Goal: Complete application form

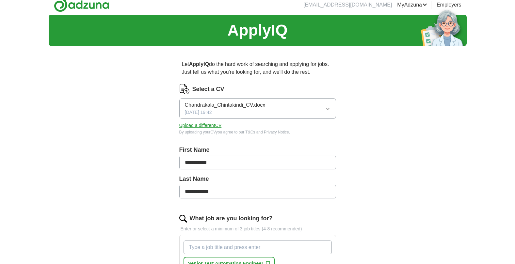
scroll to position [7, 0]
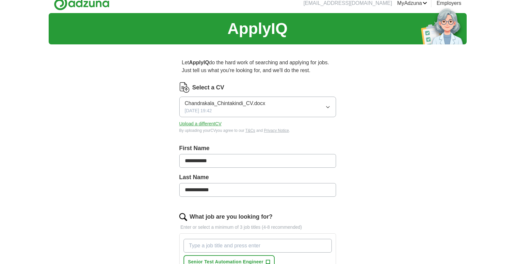
click at [207, 123] on button "Upload a different CV" at bounding box center [200, 123] width 42 height 7
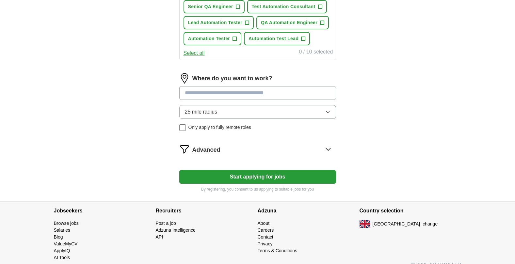
scroll to position [301, 0]
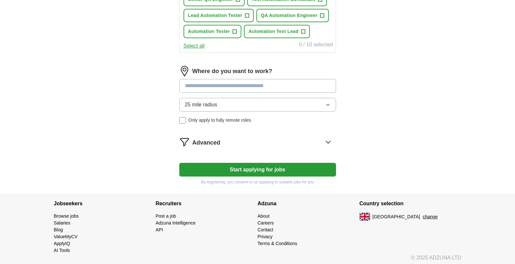
type input "**********"
click at [274, 86] on input at bounding box center [257, 86] width 157 height 14
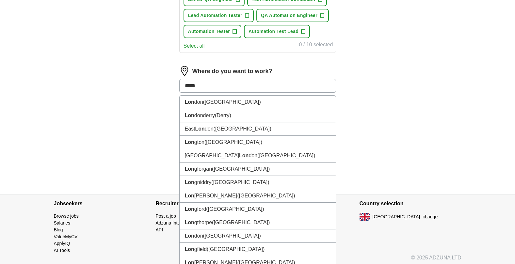
type input "******"
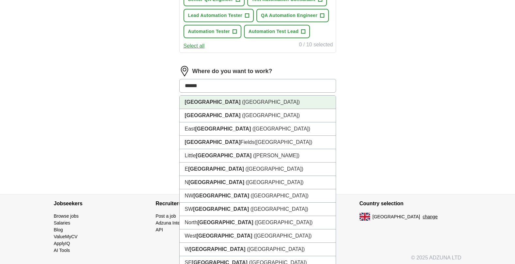
click at [266, 100] on li "[GEOGRAPHIC_DATA] ([GEOGRAPHIC_DATA])" at bounding box center [257, 102] width 156 height 13
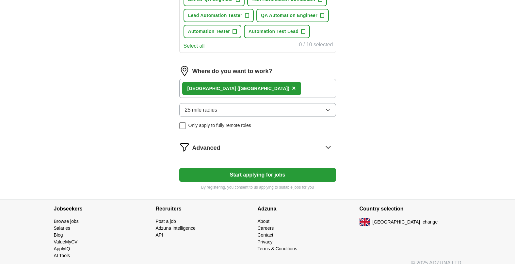
click at [251, 107] on button "25 mile radius" at bounding box center [257, 110] width 157 height 14
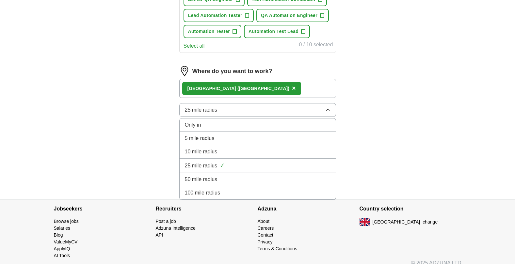
click at [221, 181] on div "50 mile radius" at bounding box center [258, 180] width 146 height 8
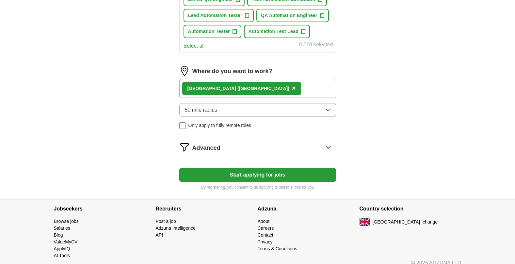
click at [226, 175] on button "Start applying for jobs" at bounding box center [257, 175] width 157 height 14
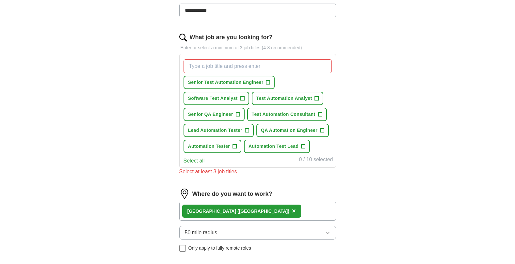
scroll to position [176, 0]
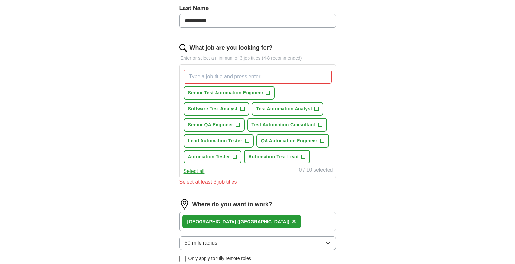
click at [269, 92] on span "+" at bounding box center [268, 92] width 4 height 5
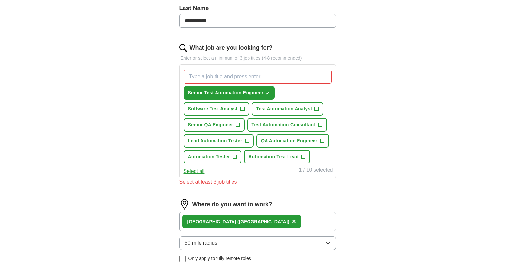
click at [243, 107] on span "+" at bounding box center [242, 108] width 4 height 5
click at [317, 109] on span "+" at bounding box center [317, 108] width 4 height 5
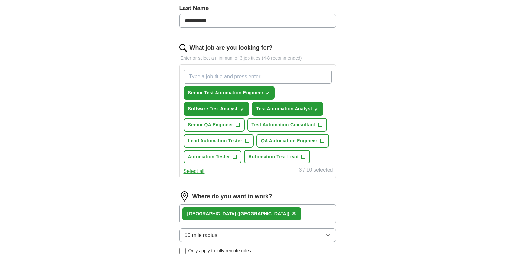
click at [318, 127] on span "+" at bounding box center [320, 124] width 4 height 5
click at [237, 126] on span "+" at bounding box center [238, 124] width 4 height 5
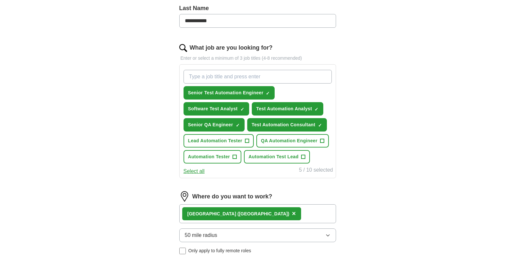
click at [245, 141] on span "+" at bounding box center [247, 140] width 4 height 5
click at [234, 159] on span "+" at bounding box center [235, 156] width 4 height 5
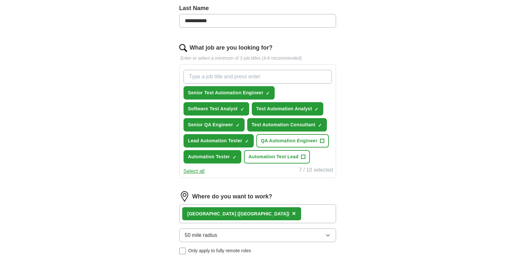
click at [325, 142] on button "QA Automation Engineer +" at bounding box center [292, 140] width 72 height 13
click at [302, 157] on span "+" at bounding box center [303, 156] width 4 height 5
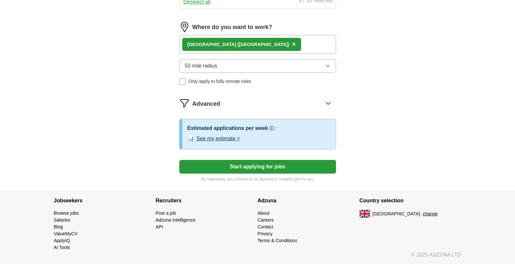
scroll to position [345, 0]
click at [267, 169] on button "Start applying for jobs" at bounding box center [257, 167] width 157 height 14
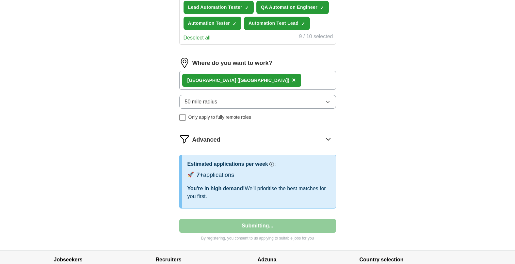
select select "**"
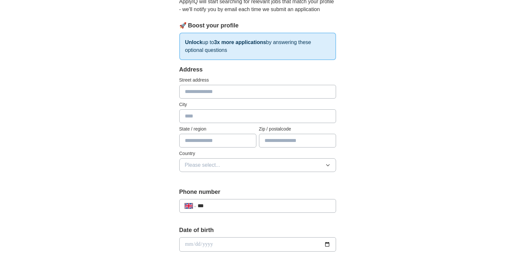
scroll to position [201, 0]
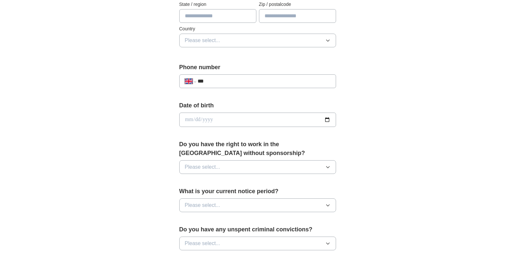
click at [221, 77] on div "**********" at bounding box center [257, 81] width 157 height 14
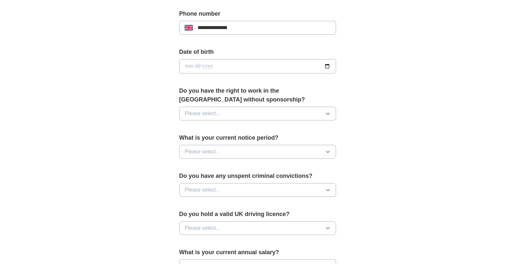
scroll to position [265, 0]
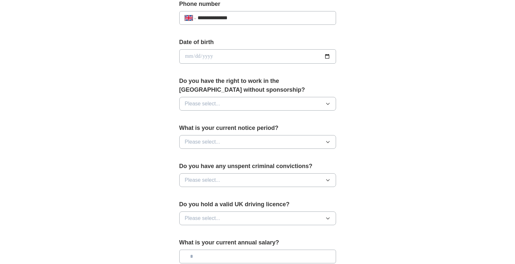
type input "**********"
click at [226, 107] on button "Please select..." at bounding box center [257, 104] width 157 height 14
click at [220, 122] on div "Yes" at bounding box center [258, 119] width 146 height 8
click at [224, 144] on button "Please select..." at bounding box center [257, 142] width 157 height 14
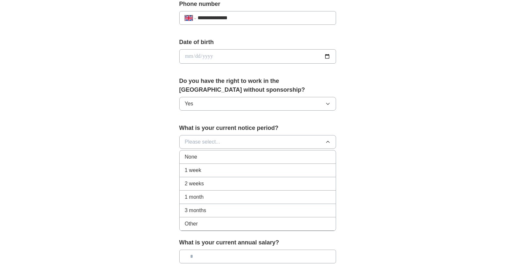
click at [211, 165] on li "1 week" at bounding box center [257, 170] width 156 height 13
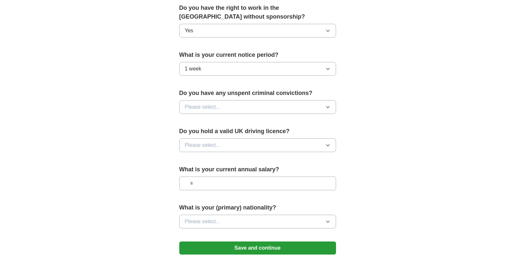
scroll to position [340, 0]
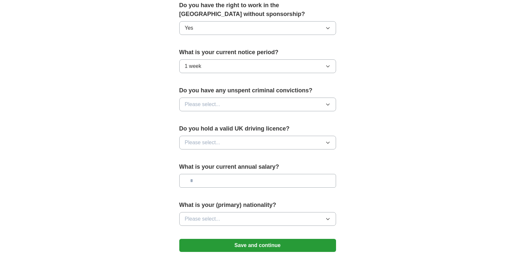
click at [205, 103] on span "Please select..." at bounding box center [203, 105] width 36 height 8
click at [200, 130] on div "No" at bounding box center [258, 133] width 146 height 8
click at [204, 139] on span "Please select..." at bounding box center [203, 143] width 36 height 8
click at [202, 170] on div "No" at bounding box center [258, 171] width 146 height 8
click at [205, 180] on input "text" at bounding box center [257, 181] width 157 height 14
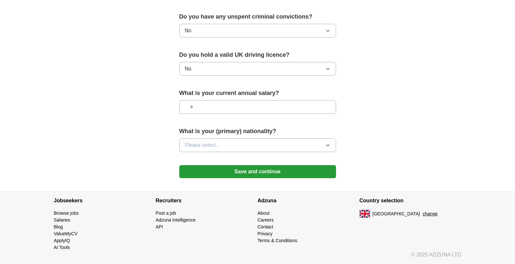
scroll to position [415, 0]
click at [205, 148] on span "Please select..." at bounding box center [203, 145] width 36 height 8
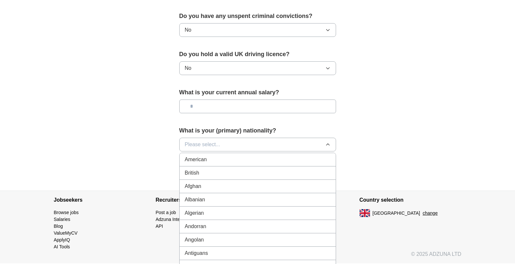
click at [202, 178] on li "British" at bounding box center [257, 172] width 156 height 13
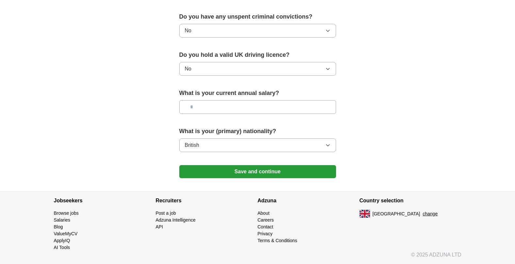
click at [207, 175] on button "Save and continue" at bounding box center [257, 171] width 157 height 13
